Goal: Transaction & Acquisition: Download file/media

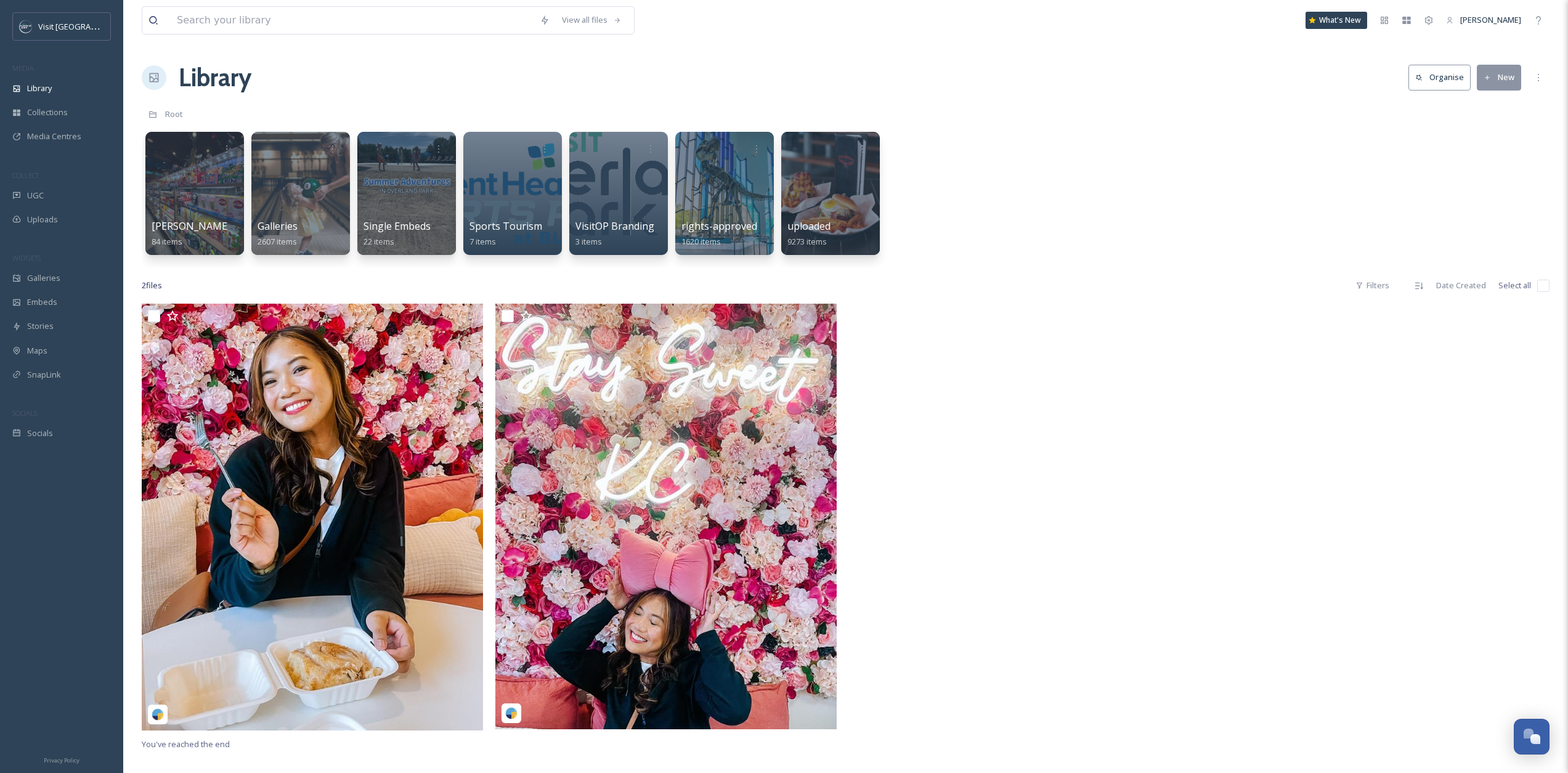
click at [1005, 75] on div "Library Organise New" at bounding box center [845, 77] width 1408 height 37
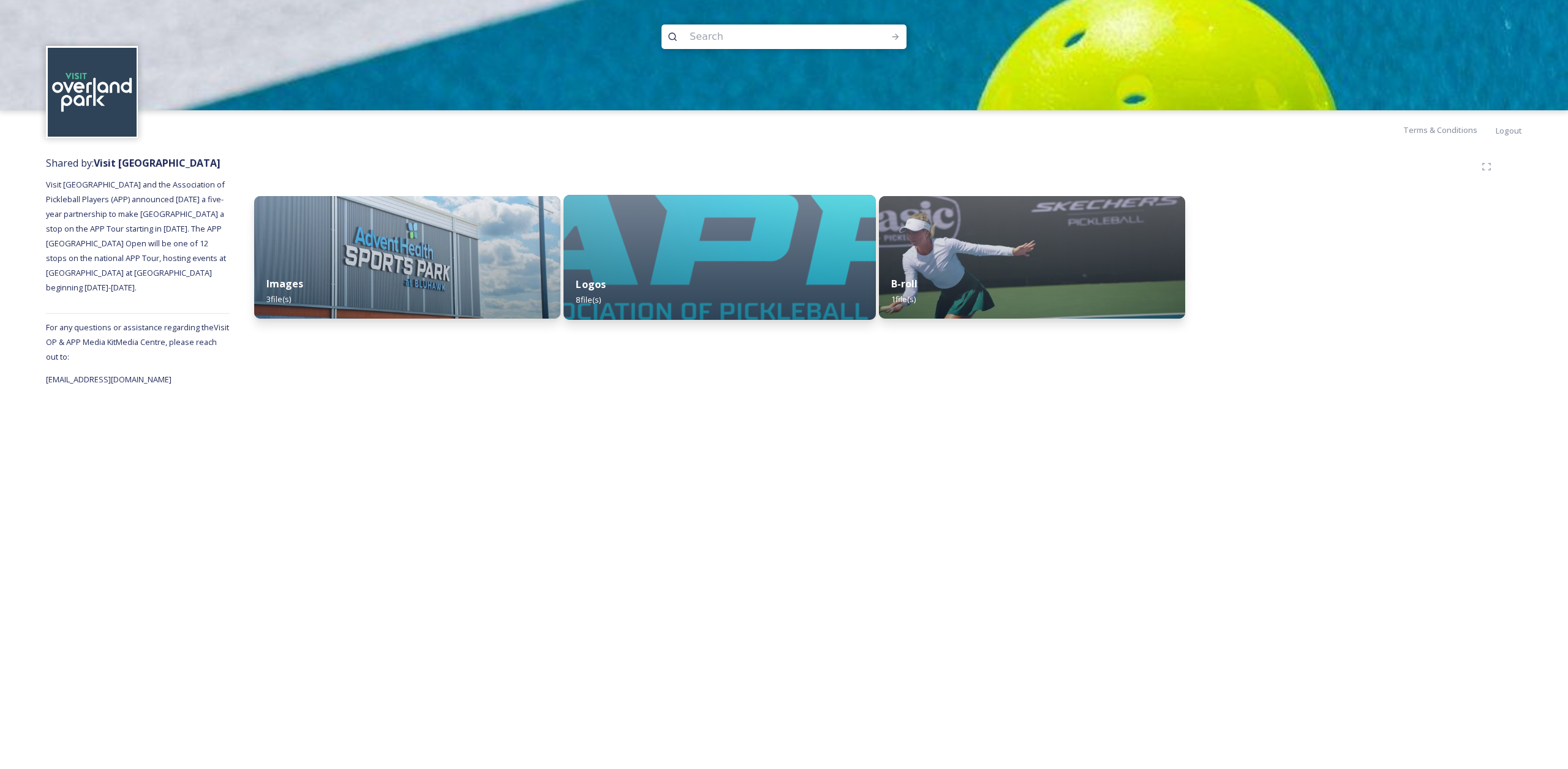
click at [685, 256] on img at bounding box center [719, 257] width 312 height 125
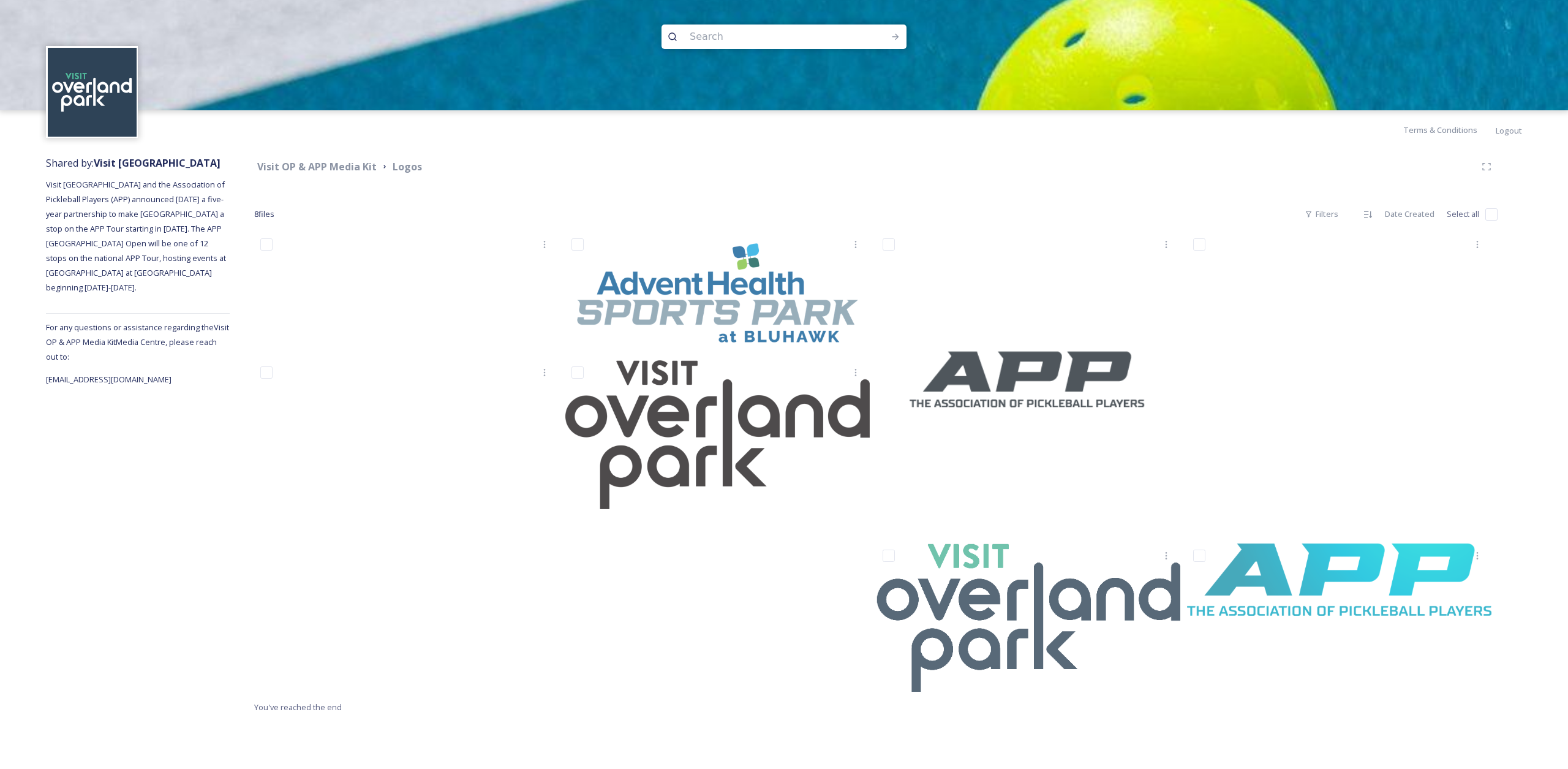
click at [1302, 625] on div at bounding box center [1342, 465] width 311 height 467
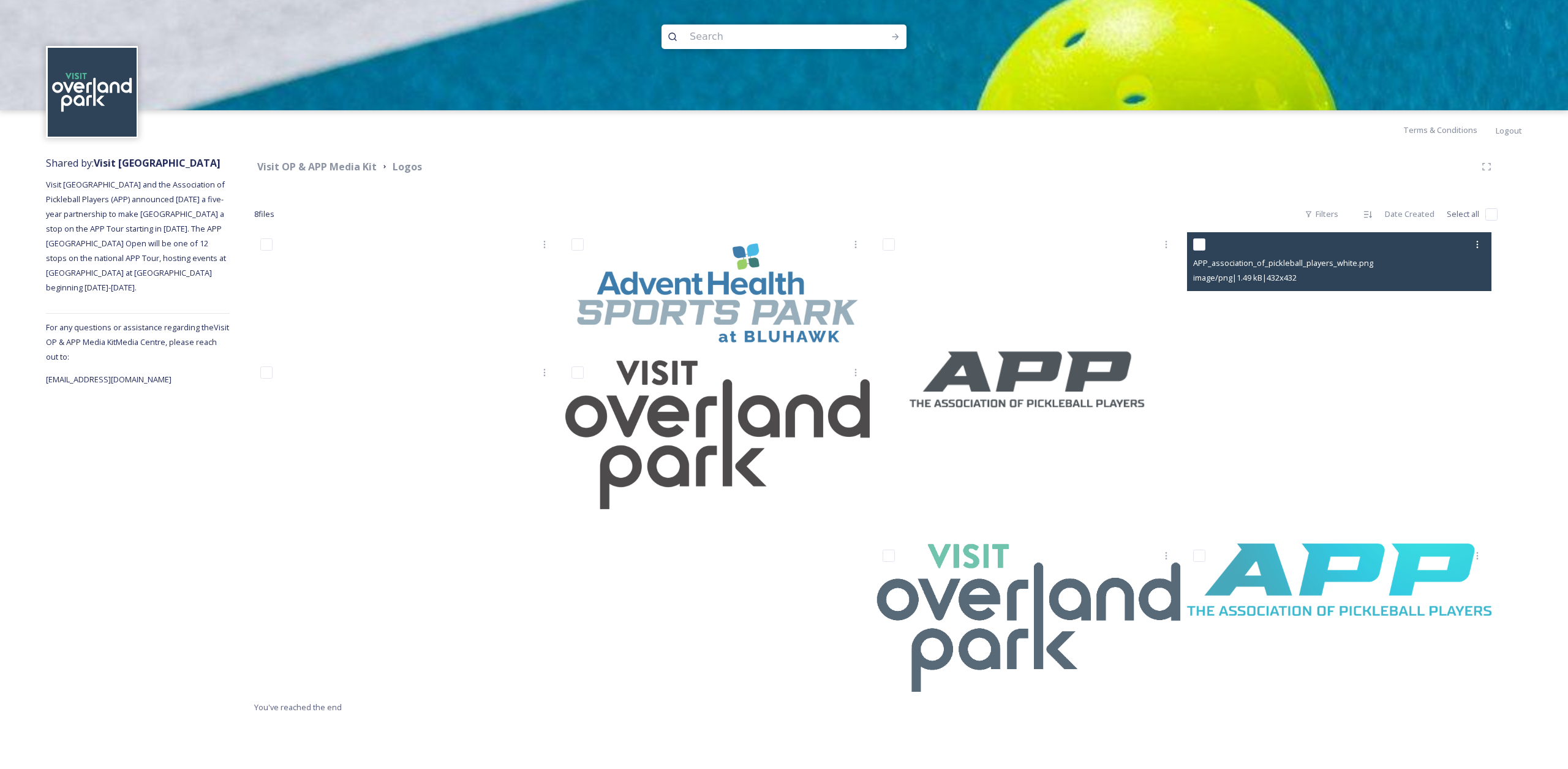
click at [1287, 332] on img at bounding box center [1339, 384] width 304 height 304
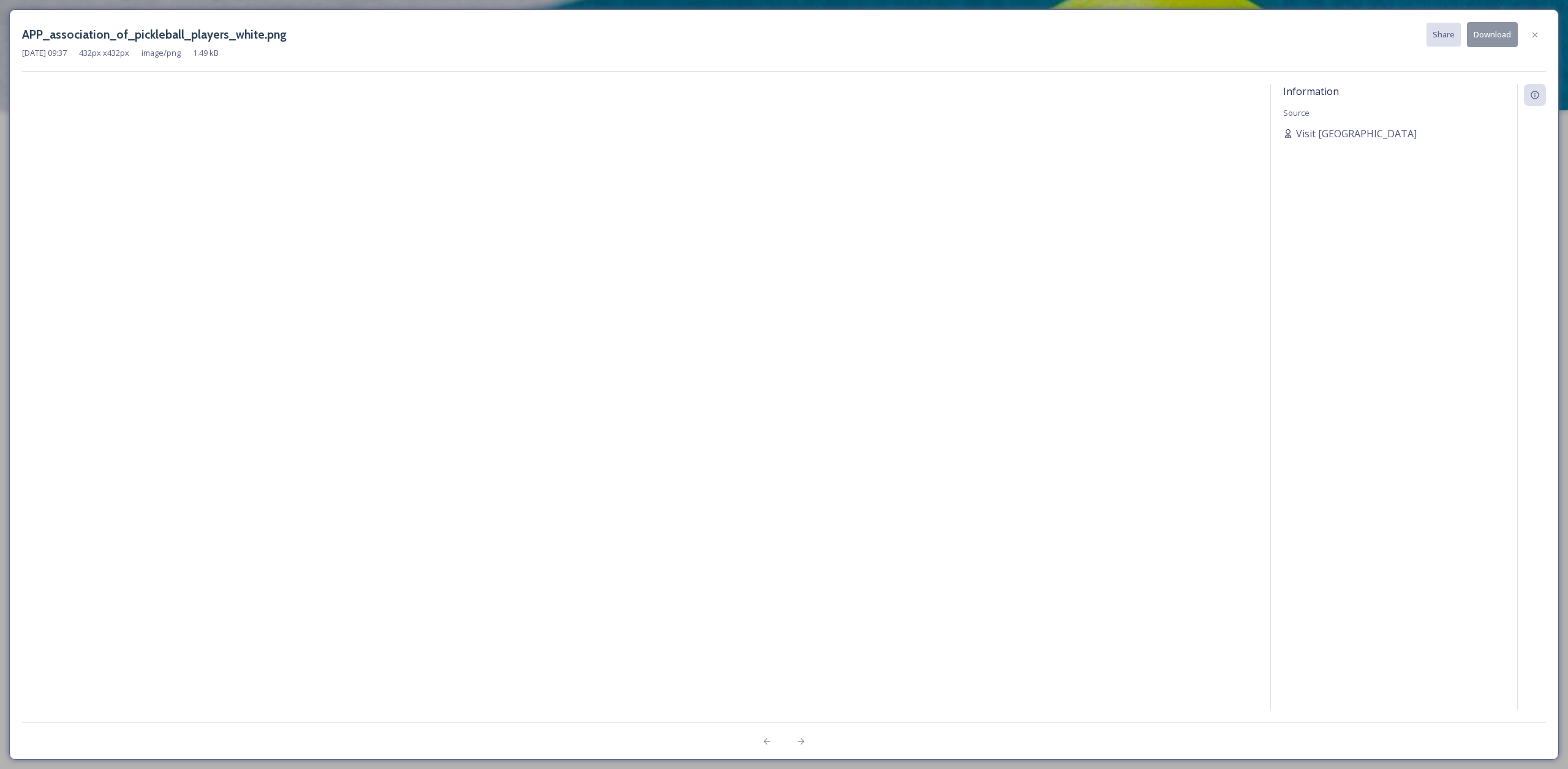
click at [1493, 44] on button "Download" at bounding box center [1492, 34] width 50 height 25
click at [1535, 35] on icon at bounding box center [1535, 34] width 5 height 5
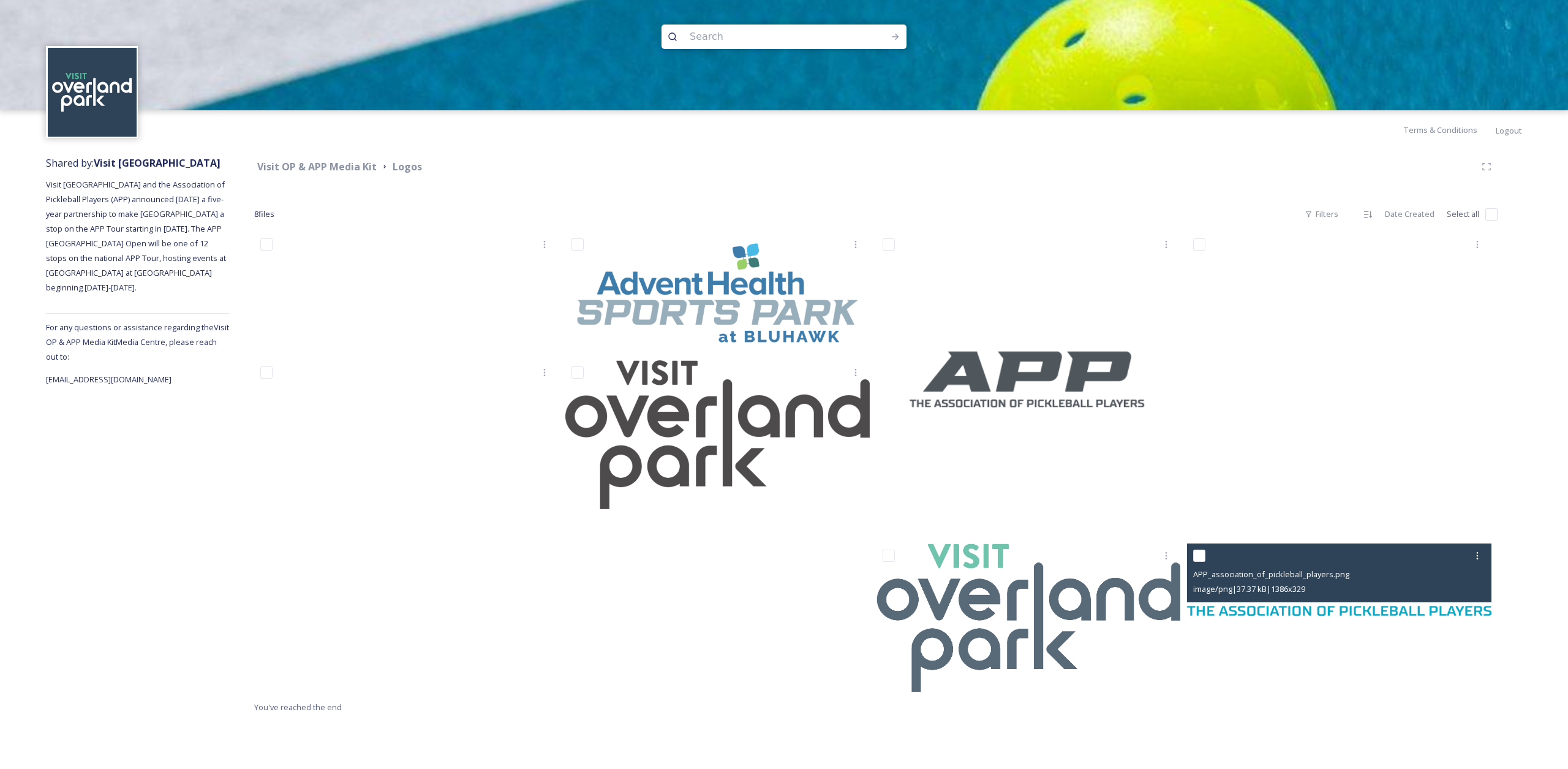
click at [1280, 548] on div at bounding box center [1340, 555] width 295 height 22
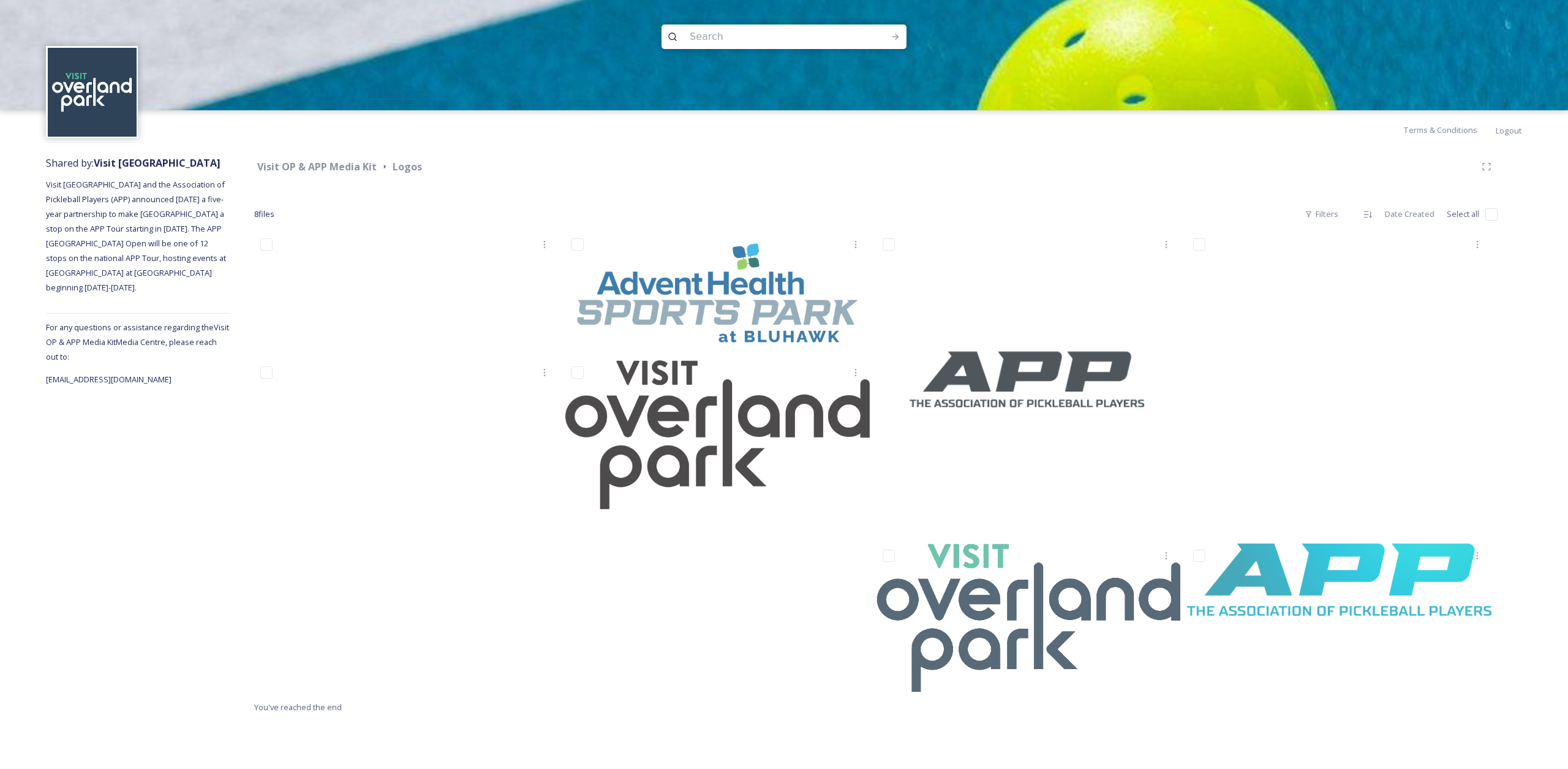
click at [1311, 628] on div at bounding box center [1342, 465] width 311 height 467
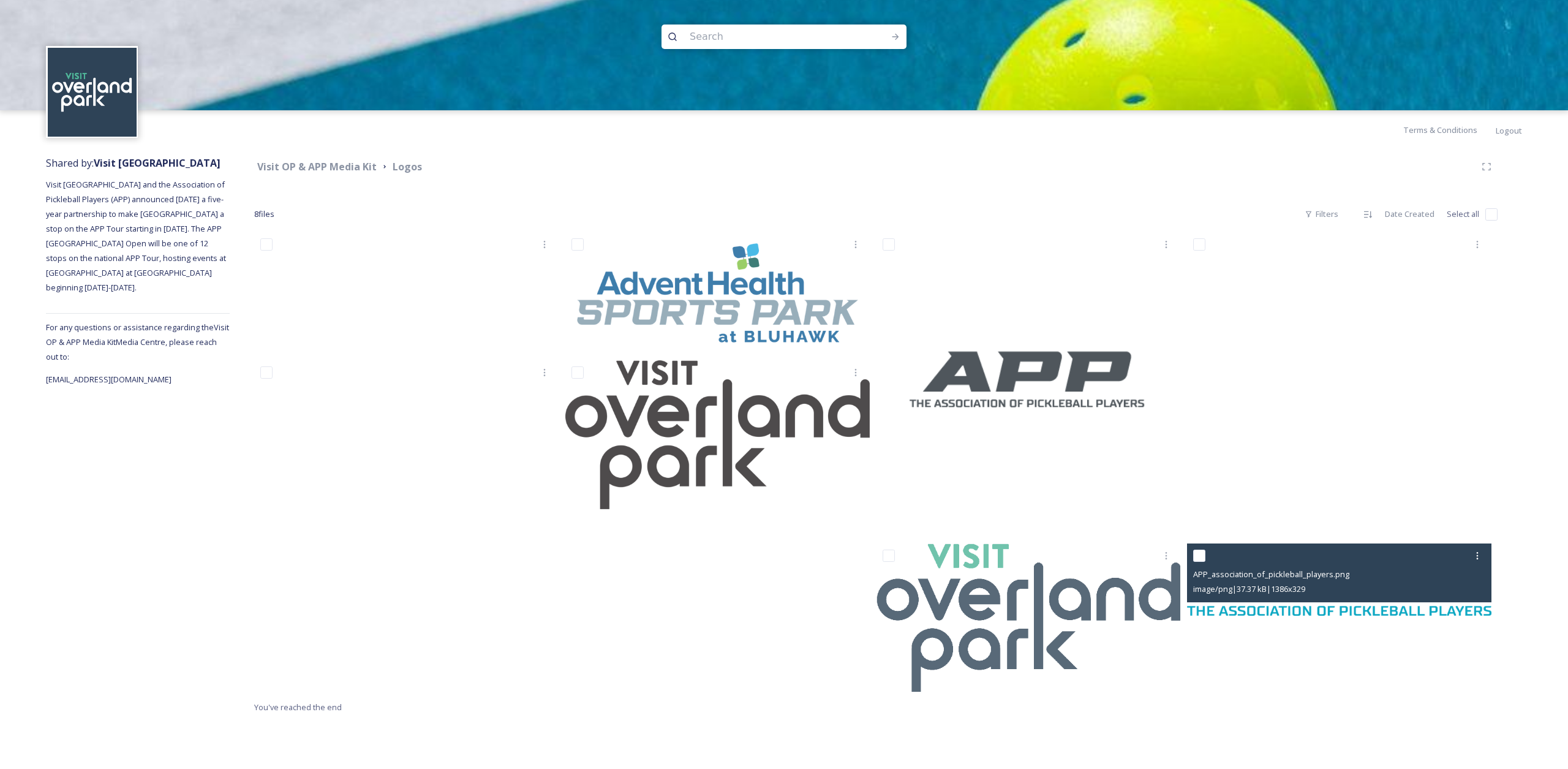
click at [1303, 599] on div "APP_association_of_pickleball_players.png image/png | 37.37 kB | 1386 x 329" at bounding box center [1339, 572] width 304 height 59
click at [1198, 560] on input "checkbox" at bounding box center [1199, 555] width 12 height 12
checkbox input "true"
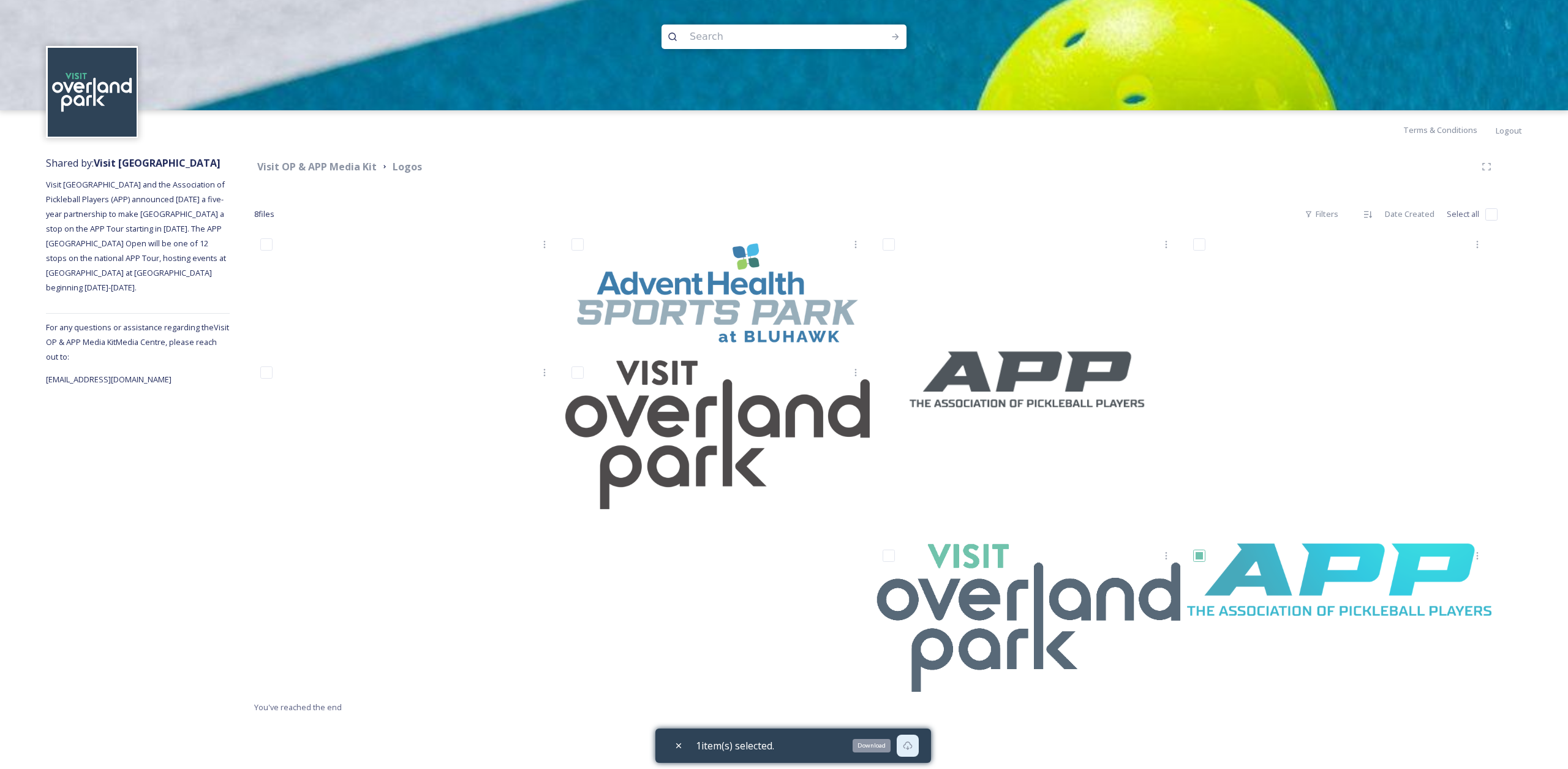
click at [909, 743] on icon at bounding box center [907, 745] width 10 height 10
